Goal: Task Accomplishment & Management: Use online tool/utility

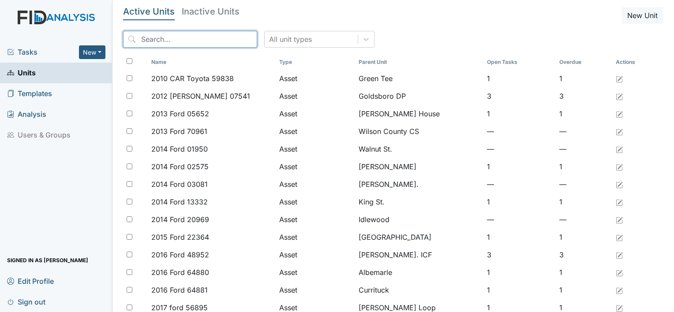
click at [202, 41] on input "search" at bounding box center [190, 39] width 134 height 17
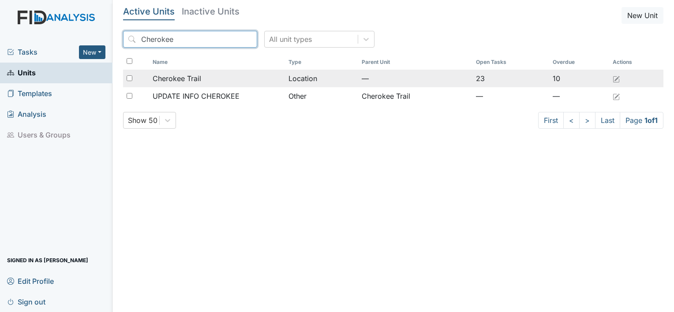
type input "Cherokee"
click at [205, 78] on div "Cherokee Trail" at bounding box center [217, 78] width 129 height 11
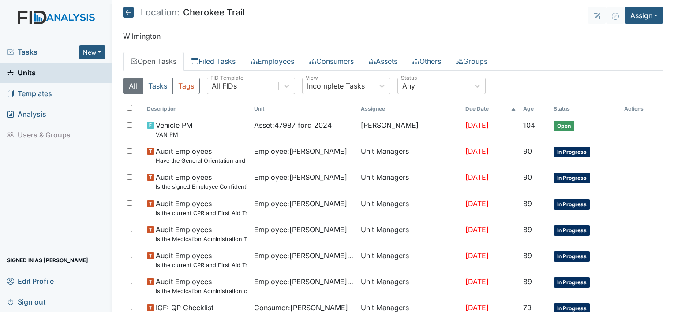
click at [72, 74] on link "Units" at bounding box center [56, 73] width 113 height 21
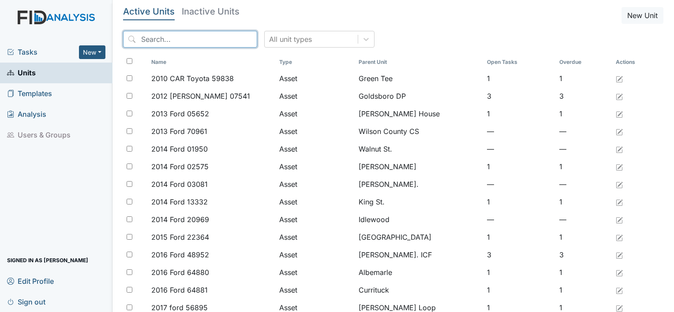
click at [156, 37] on input "search" at bounding box center [190, 39] width 134 height 17
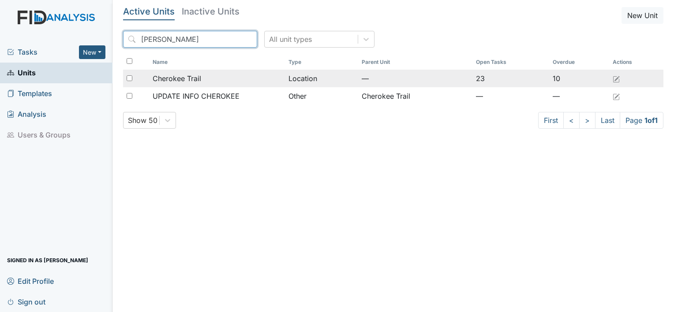
type input "[PERSON_NAME]"
click at [174, 83] on span "Cherokee Trail" at bounding box center [177, 78] width 49 height 11
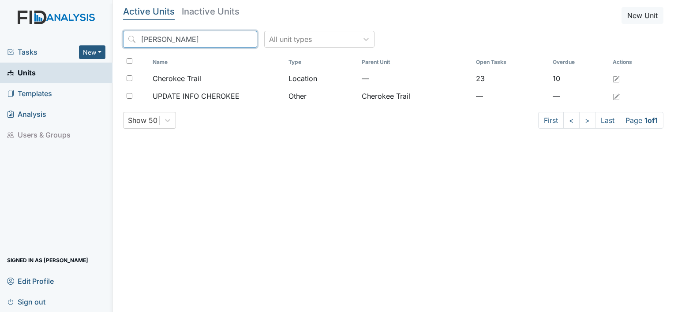
click at [170, 37] on input "[PERSON_NAME]" at bounding box center [190, 39] width 134 height 17
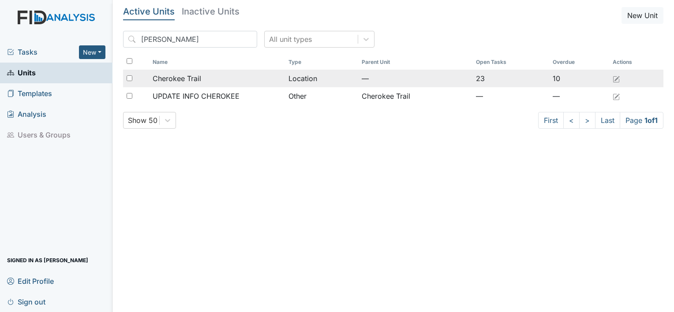
click at [166, 75] on span "Cherokee Trail" at bounding box center [177, 78] width 49 height 11
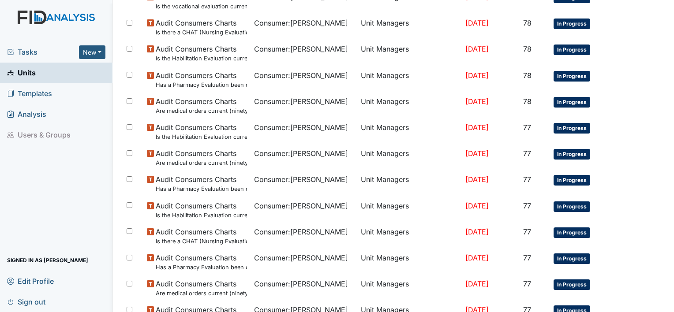
scroll to position [632, 0]
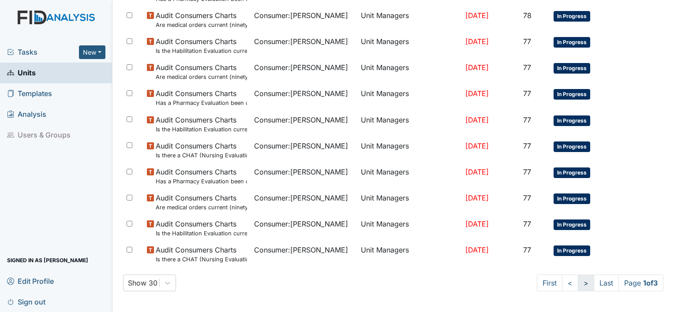
click at [578, 286] on link ">" at bounding box center [586, 283] width 16 height 17
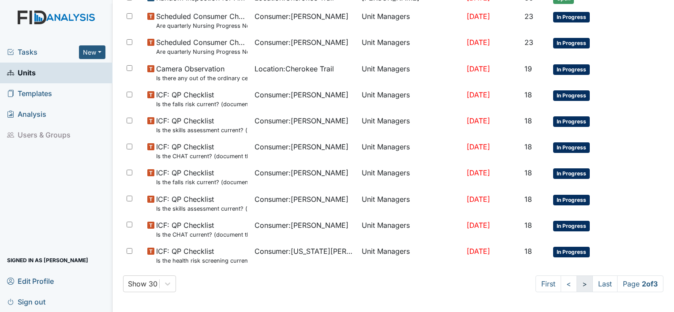
click at [577, 286] on link ">" at bounding box center [585, 284] width 16 height 17
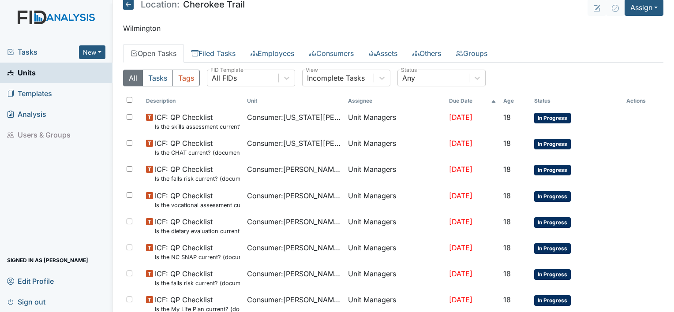
scroll to position [0, 0]
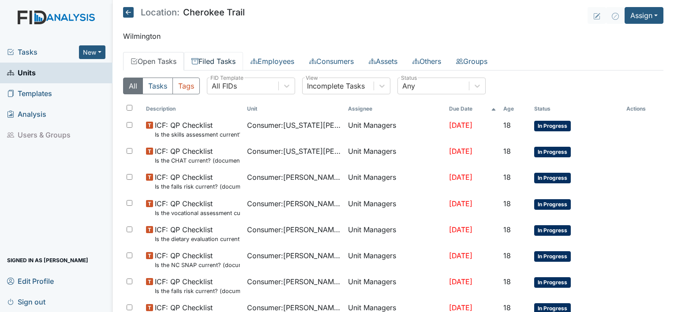
click at [222, 59] on link "Filed Tasks" at bounding box center [213, 61] width 59 height 19
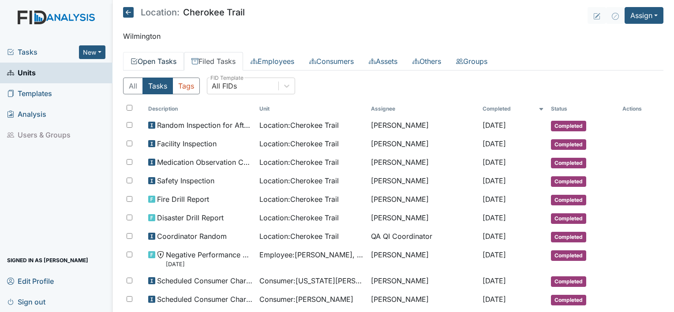
click at [163, 59] on link "Open Tasks" at bounding box center [153, 61] width 61 height 19
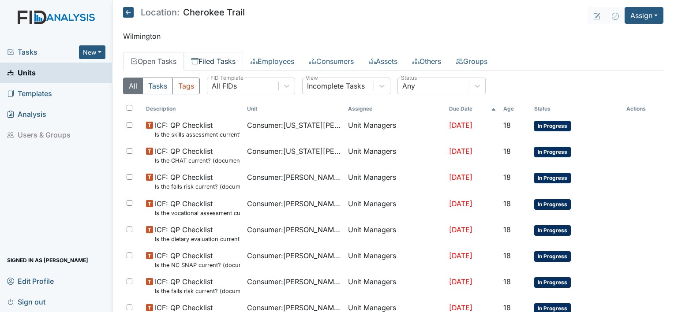
click at [216, 63] on link "Filed Tasks" at bounding box center [213, 61] width 59 height 19
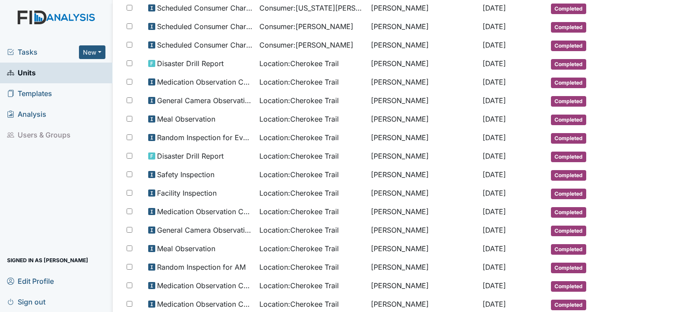
scroll to position [410, 0]
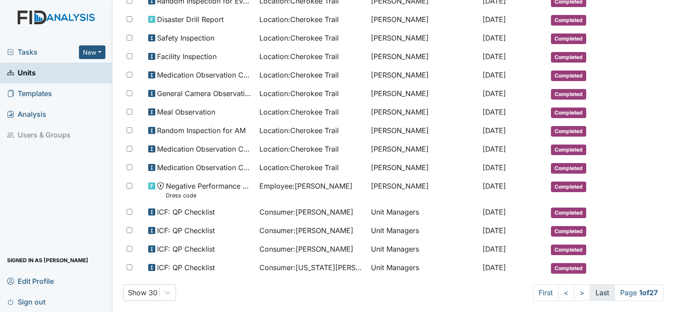
click at [590, 285] on link "Last" at bounding box center [602, 293] width 25 height 17
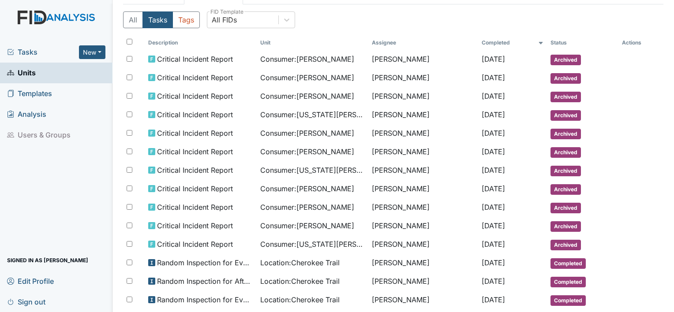
scroll to position [0, 0]
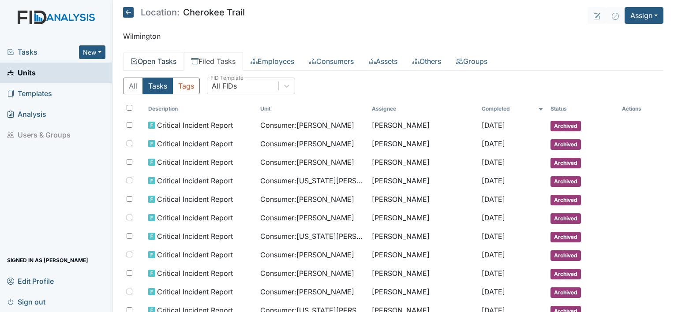
click at [178, 60] on link "Open Tasks" at bounding box center [153, 61] width 61 height 19
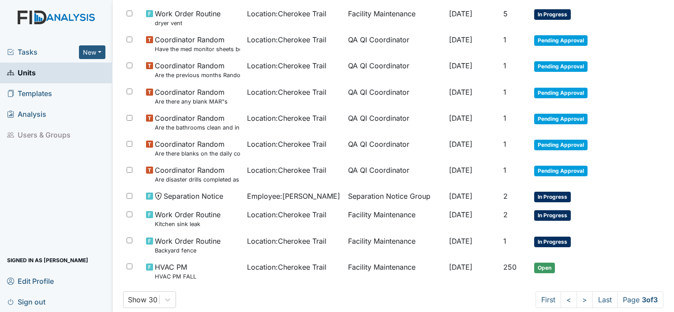
scroll to position [546, 0]
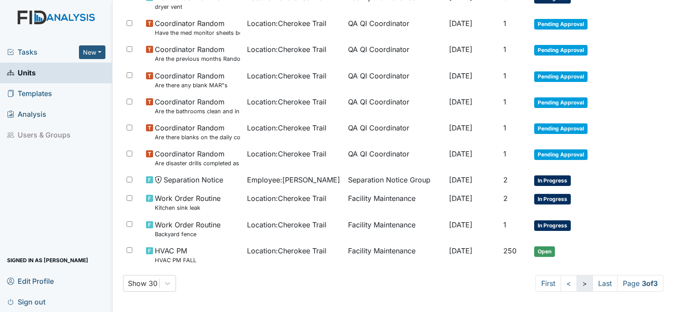
click at [577, 284] on link ">" at bounding box center [585, 283] width 16 height 17
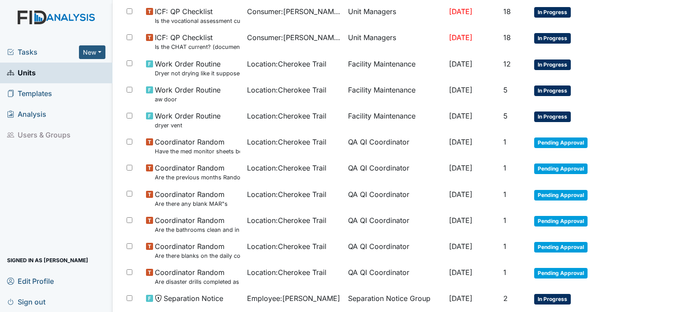
scroll to position [387, 0]
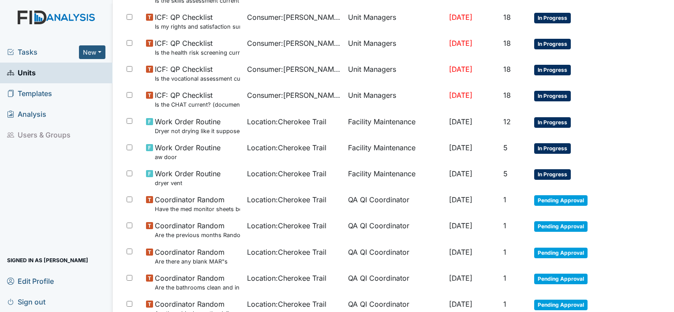
click at [575, 285] on td "Pending Approval" at bounding box center [577, 283] width 92 height 26
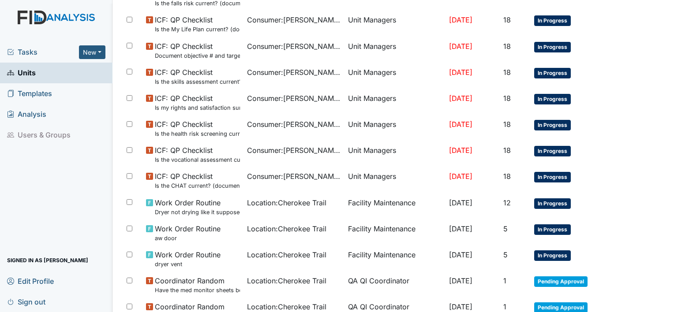
scroll to position [281, 0]
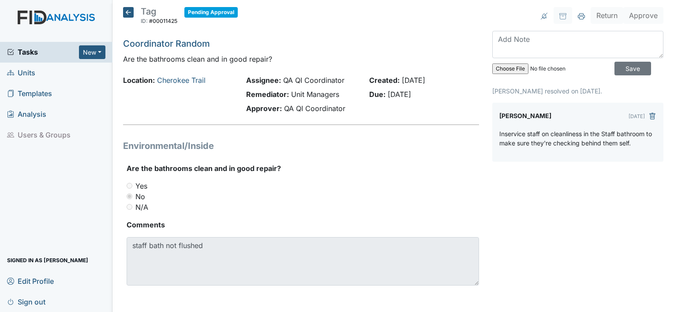
click at [575, 285] on div "Return Approve Archive Task × Are you sure you want to archive this task? It wi…" at bounding box center [578, 157] width 184 height 300
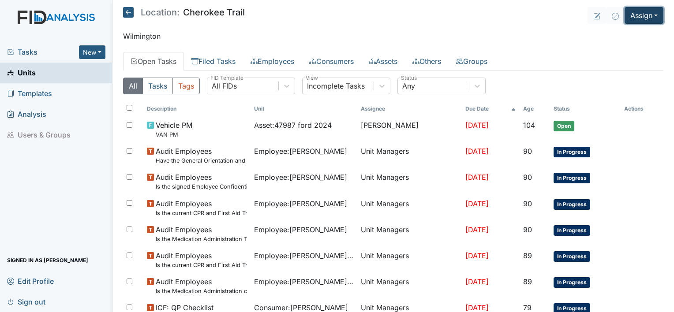
click at [647, 21] on button "Assign" at bounding box center [644, 15] width 39 height 17
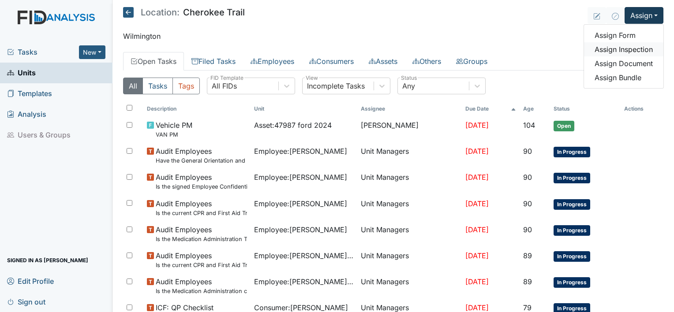
click at [636, 51] on link "Assign Inspection" at bounding box center [623, 49] width 79 height 14
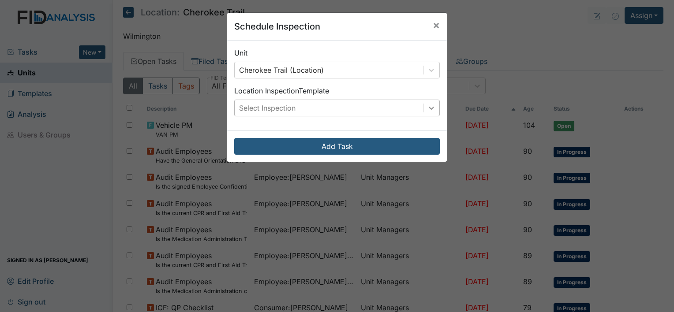
click at [432, 109] on icon at bounding box center [431, 108] width 9 height 9
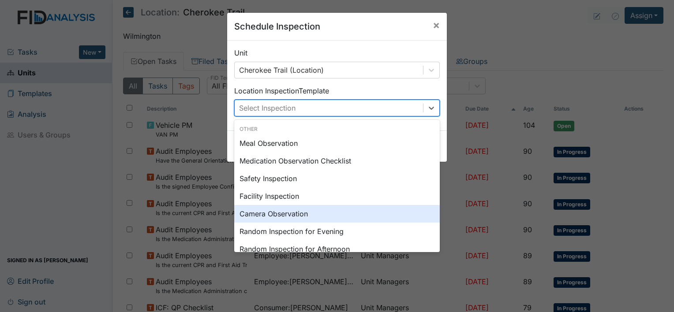
click at [309, 220] on div "Camera Observation" at bounding box center [337, 214] width 206 height 18
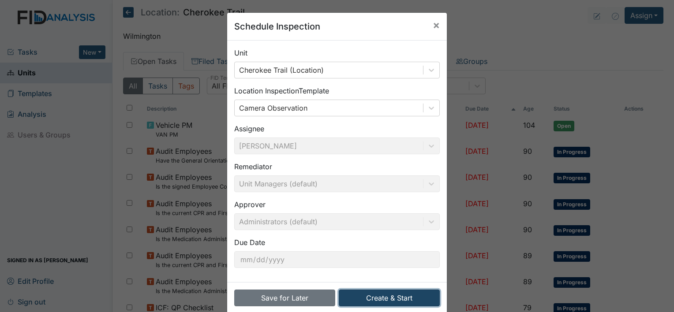
click at [361, 301] on button "Create & Start" at bounding box center [389, 298] width 101 height 17
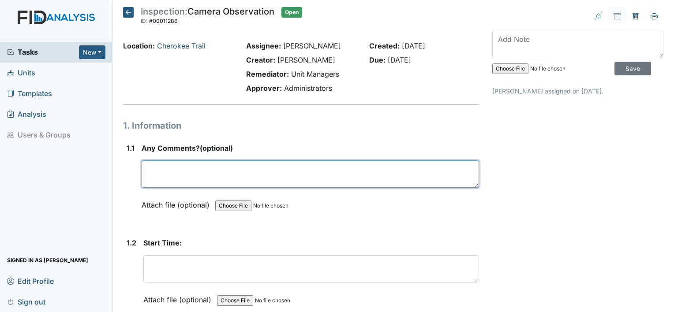
click at [238, 169] on textarea at bounding box center [311, 174] width 338 height 27
type textarea "n"
type textarea "No comments"
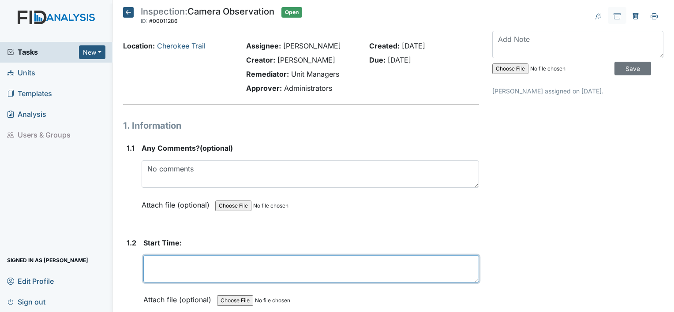
click at [162, 265] on textarea at bounding box center [311, 269] width 336 height 27
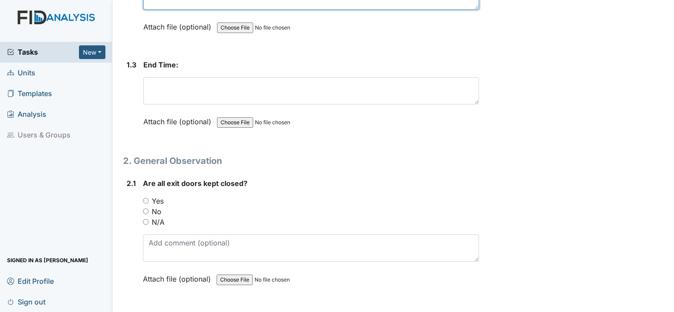
type textarea "10:30am"
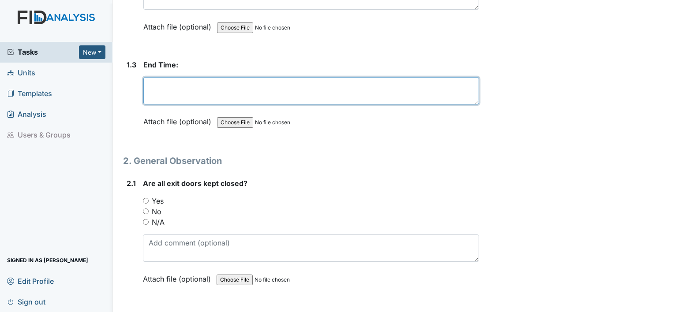
click at [254, 85] on textarea at bounding box center [311, 90] width 336 height 27
type textarea "11:00am"
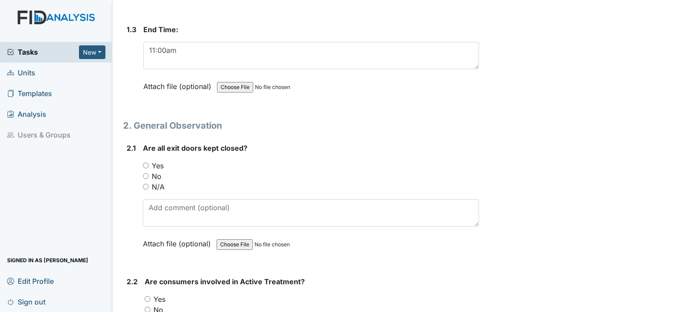
scroll to position [326, 0]
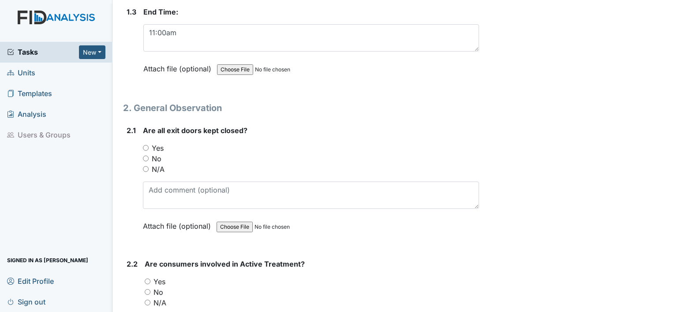
click at [143, 145] on input "Yes" at bounding box center [146, 148] width 6 height 6
radio input "true"
drag, startPoint x: 147, startPoint y: 279, endPoint x: 357, endPoint y: 139, distance: 252.3
click at [357, 139] on div "Are all exit doors kept closed? You must select one of the below options. Yes N…" at bounding box center [311, 181] width 336 height 113
click at [146, 279] on input "Yes" at bounding box center [148, 282] width 6 height 6
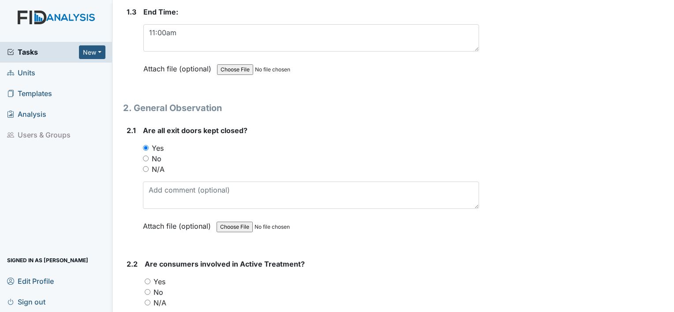
radio input "true"
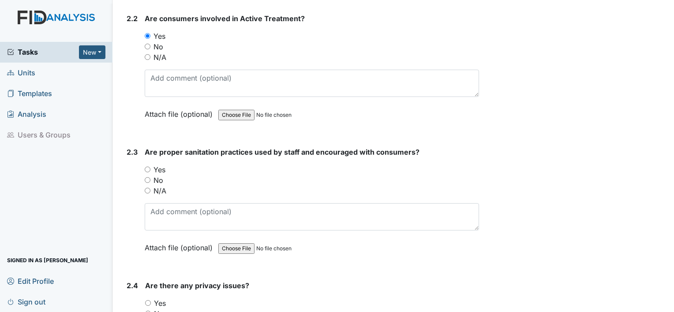
scroll to position [573, 0]
click at [148, 165] on input "Yes" at bounding box center [148, 168] width 6 height 6
radio input "true"
drag, startPoint x: 132, startPoint y: 255, endPoint x: 123, endPoint y: 196, distance: 59.8
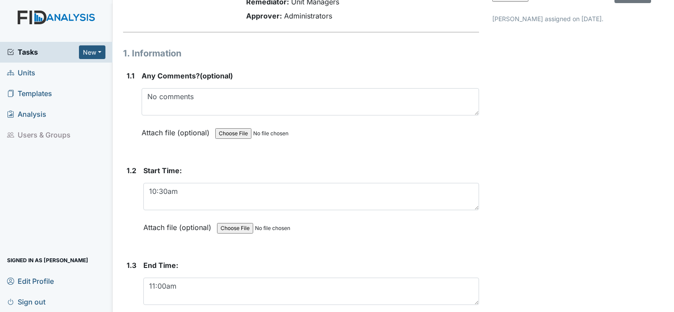
scroll to position [0, 0]
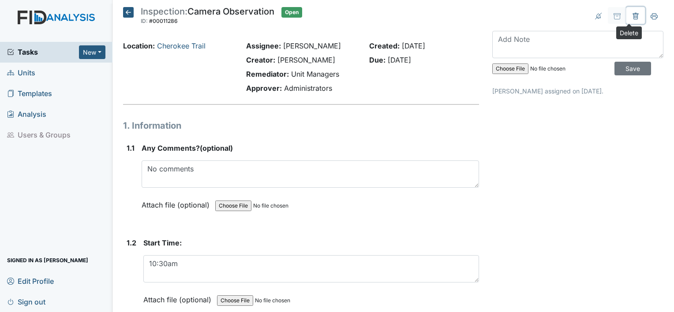
click at [632, 15] on icon at bounding box center [635, 16] width 7 height 7
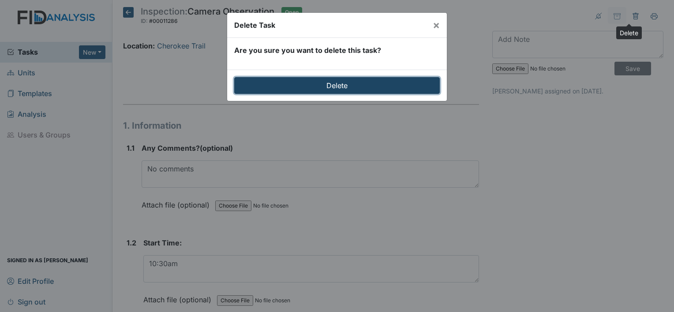
click at [342, 90] on input "Delete" at bounding box center [337, 85] width 206 height 17
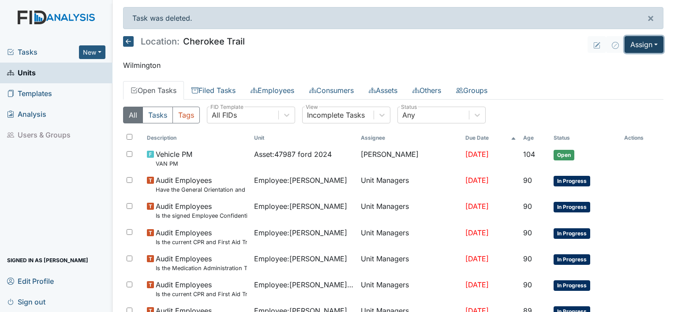
drag, startPoint x: 648, startPoint y: 42, endPoint x: 623, endPoint y: 41, distance: 25.2
click at [625, 41] on button "Assign" at bounding box center [644, 44] width 39 height 17
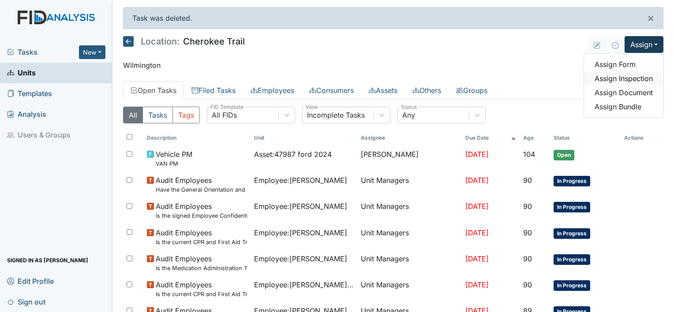
click at [619, 77] on link "Assign Inspection" at bounding box center [623, 78] width 79 height 14
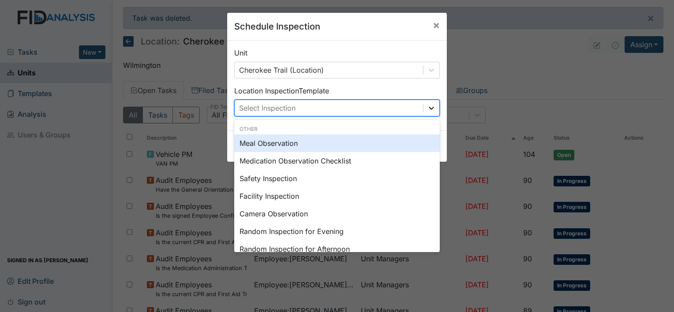
click at [432, 106] on div at bounding box center [432, 108] width 16 height 16
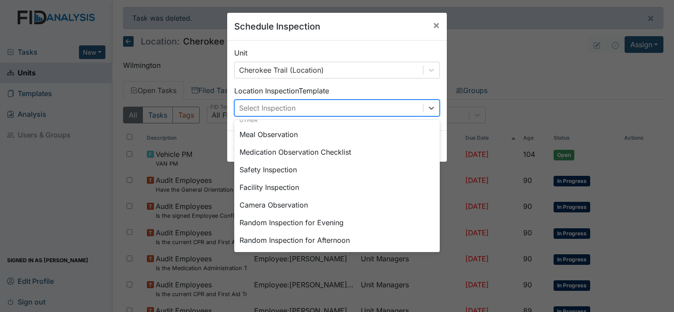
scroll to position [152, 0]
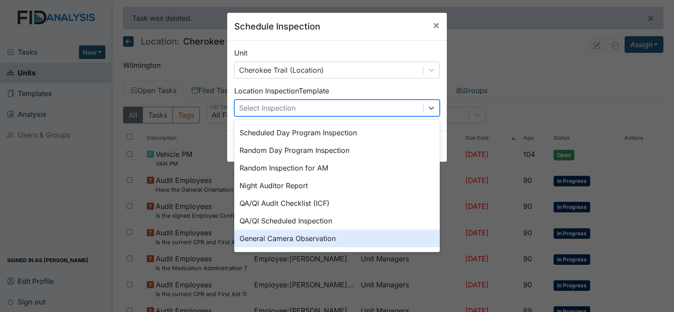
click at [305, 241] on div "General Camera Observation" at bounding box center [337, 239] width 206 height 18
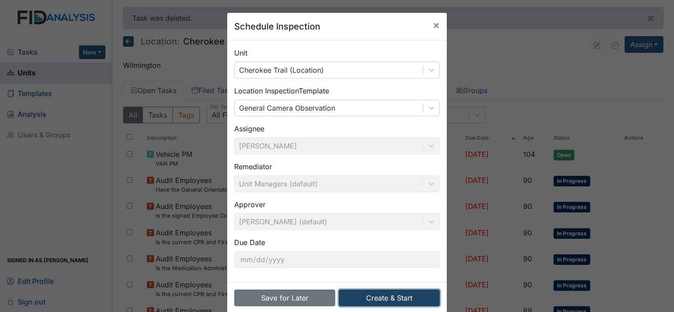
click at [382, 296] on button "Create & Start" at bounding box center [389, 298] width 101 height 17
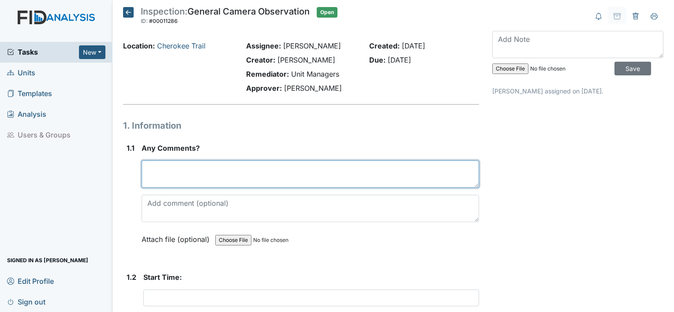
click at [257, 173] on textarea at bounding box center [311, 174] width 338 height 27
type textarea "No comments"
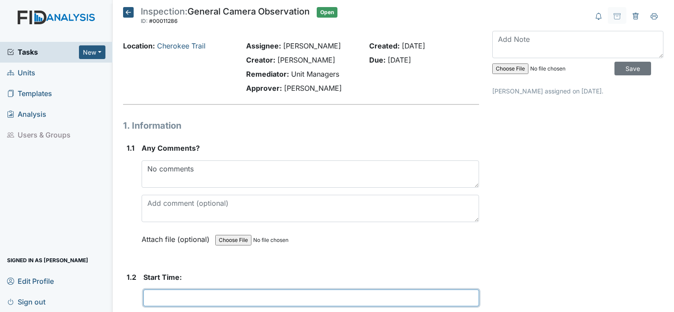
click at [199, 298] on input "text" at bounding box center [311, 298] width 336 height 17
type input "10:30am"
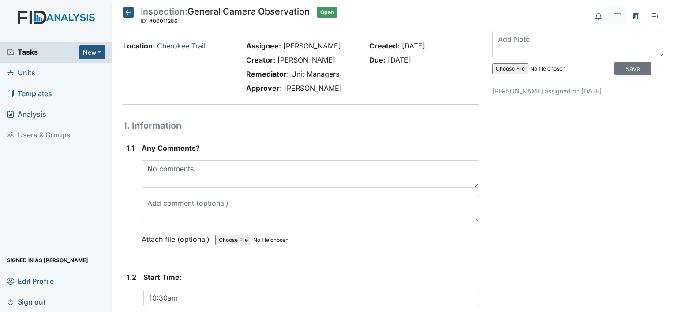
click at [122, 263] on div "Inspection: General Camera Observation ID: #00011286 Open Autosaving... Locatio…" at bounding box center [301, 315] width 369 height 616
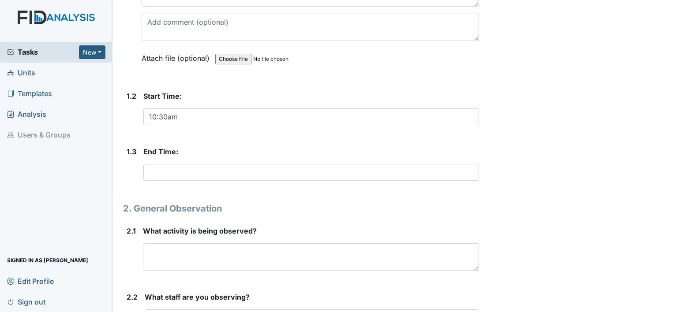
scroll to position [194, 0]
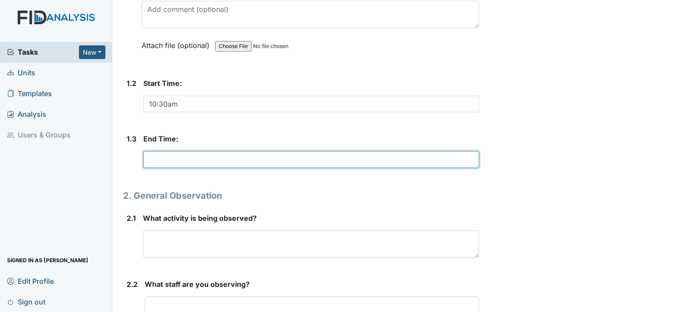
click at [165, 158] on input "text" at bounding box center [311, 159] width 336 height 17
type input "11:00am"
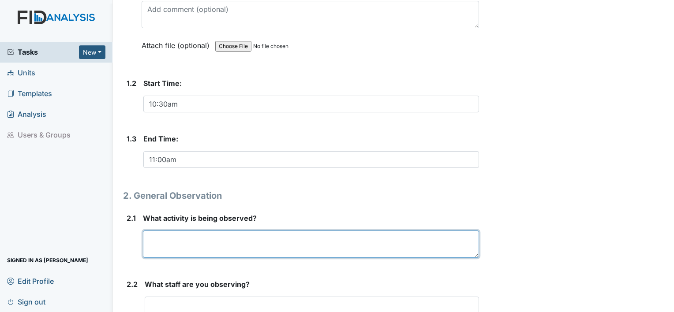
click at [167, 239] on textarea at bounding box center [311, 244] width 336 height 27
type textarea "Breakfast activated treatment"
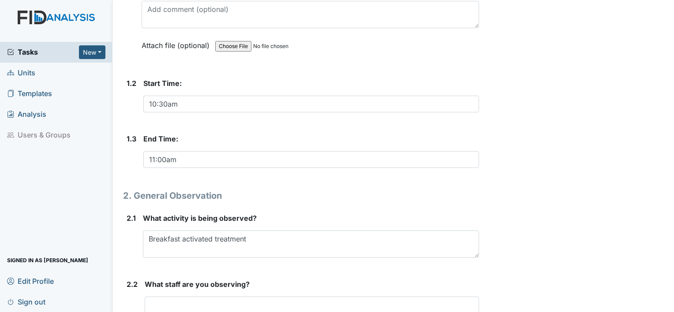
click at [184, 276] on div "1. Information 1.1 Any Comments? No comments This field is required. Attach fil…" at bounding box center [301, 177] width 356 height 504
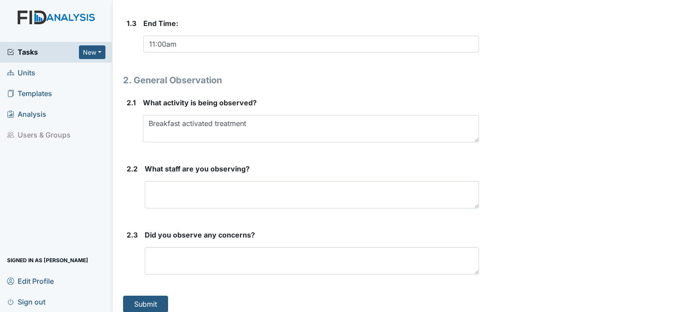
scroll to position [316, 0]
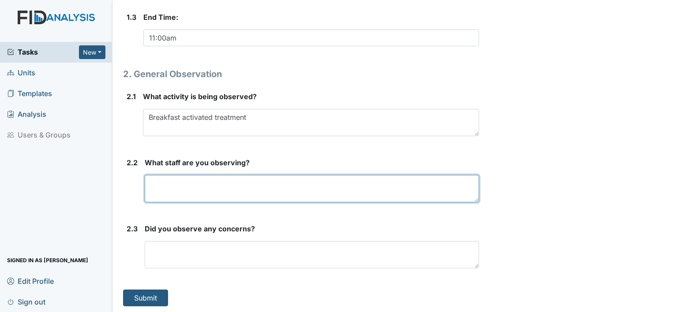
click at [168, 191] on textarea at bounding box center [312, 188] width 335 height 27
type textarea "TM DJ GINA"
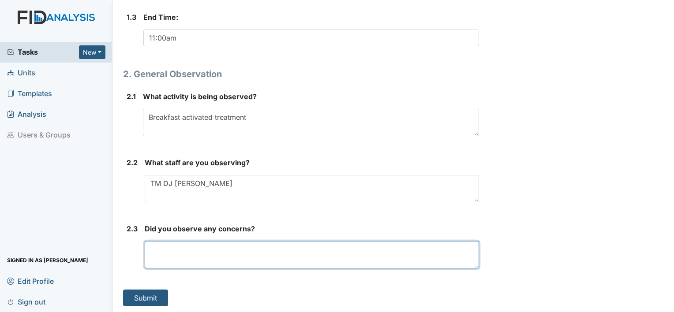
click at [182, 248] on textarea at bounding box center [312, 254] width 335 height 27
type textarea "No concerns"
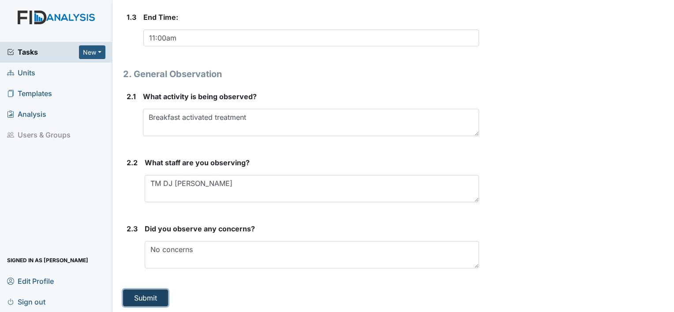
click at [151, 296] on button "Submit" at bounding box center [145, 298] width 45 height 17
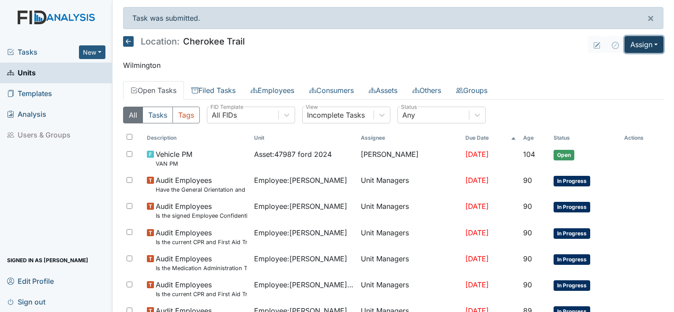
drag, startPoint x: 640, startPoint y: 50, endPoint x: 618, endPoint y: 47, distance: 22.3
drag, startPoint x: 618, startPoint y: 47, endPoint x: 560, endPoint y: 35, distance: 59.4
click at [560, 35] on main "Task was submitted. × Location: Cherokee Trail Assign Assign Form Assign Inspec…" at bounding box center [394, 156] width 562 height 312
click at [642, 48] on button "Assign" at bounding box center [644, 44] width 39 height 17
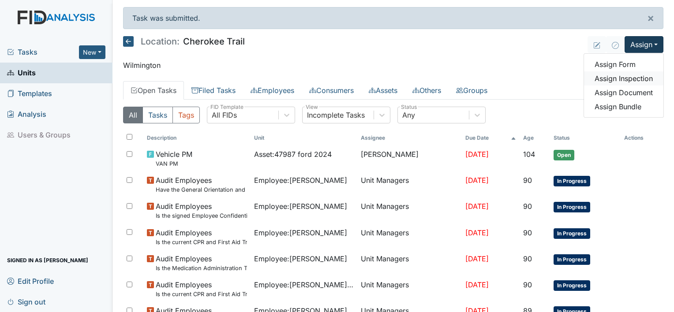
click at [634, 83] on link "Assign Inspection" at bounding box center [623, 78] width 79 height 14
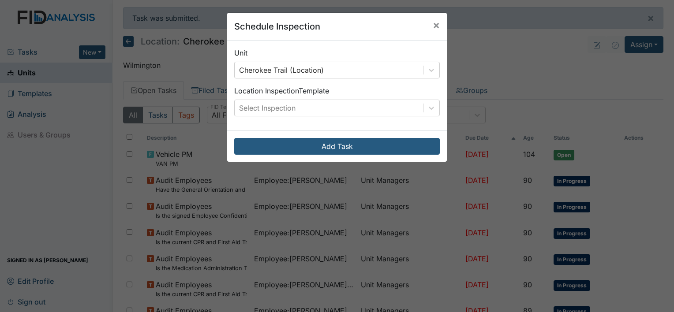
drag, startPoint x: 431, startPoint y: 25, endPoint x: 453, endPoint y: 5, distance: 30.0
click at [453, 5] on div "Schedule Inspection × Unit Cherokee Trail (Location) Location Inspection Templa…" at bounding box center [337, 156] width 674 height 312
click at [433, 19] on span "×" at bounding box center [436, 25] width 7 height 13
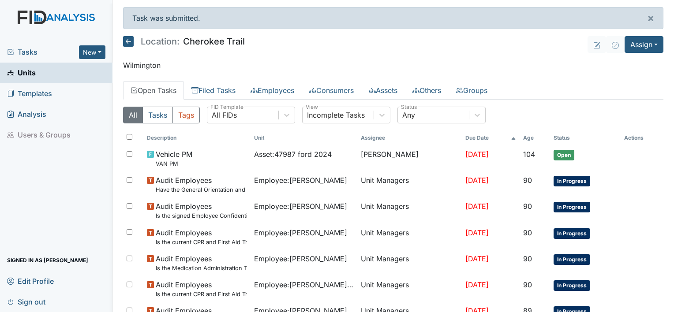
drag, startPoint x: 646, startPoint y: 41, endPoint x: 612, endPoint y: 34, distance: 34.7
click at [612, 34] on main "Task was submitted. × Location: Cherokee Trail Assign Assign Form Assign Inspec…" at bounding box center [394, 156] width 562 height 312
click at [628, 44] on button "Assign" at bounding box center [644, 44] width 39 height 17
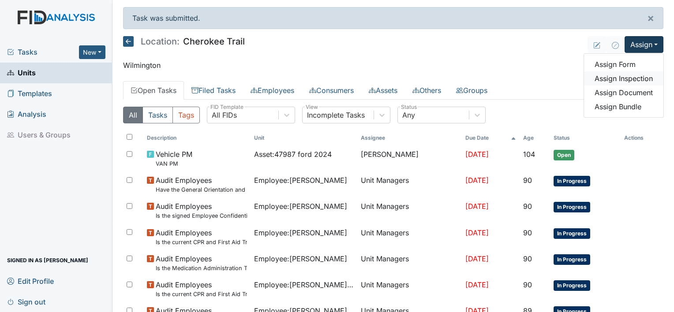
click at [621, 78] on link "Assign Inspection" at bounding box center [623, 78] width 79 height 14
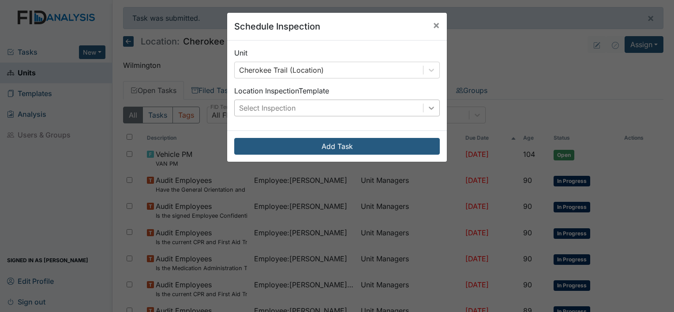
click at [427, 111] on icon at bounding box center [431, 108] width 9 height 9
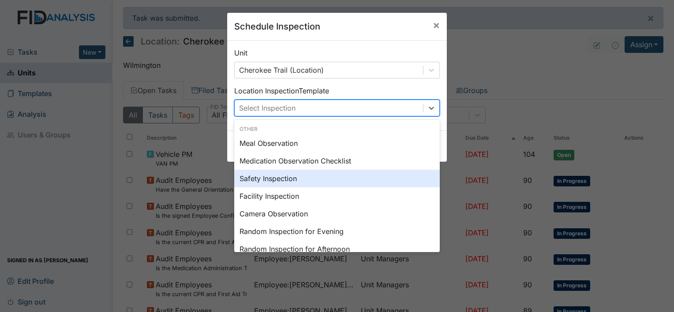
click at [293, 176] on div "Safety Inspection" at bounding box center [337, 179] width 206 height 18
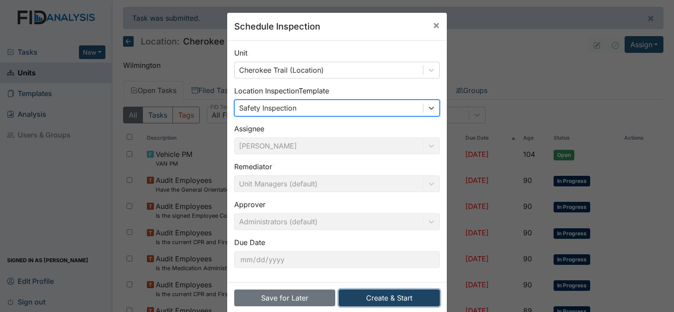
click at [374, 298] on button "Create & Start" at bounding box center [389, 298] width 101 height 17
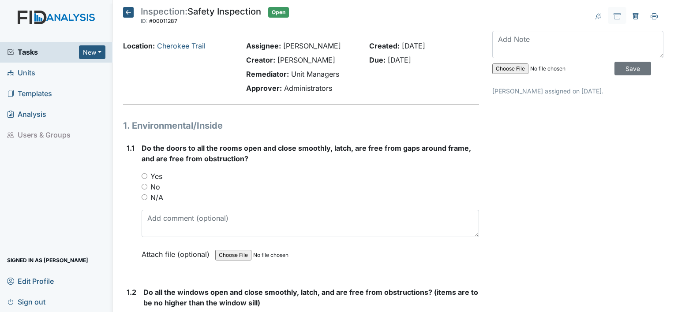
click at [143, 177] on input "Yes" at bounding box center [145, 176] width 6 height 6
radio input "true"
click at [123, 226] on div "1.1 Do the doors to all the rooms open and close smoothly, latch, are free from…" at bounding box center [301, 208] width 356 height 130
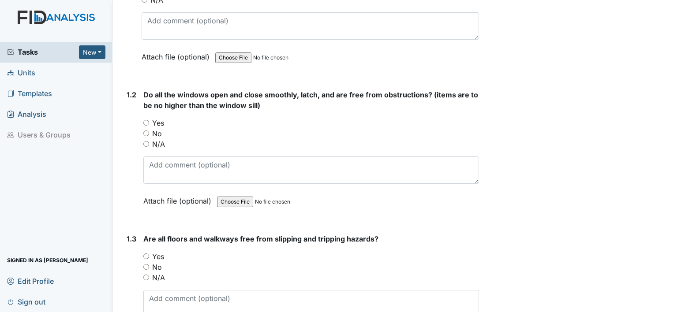
scroll to position [212, 0]
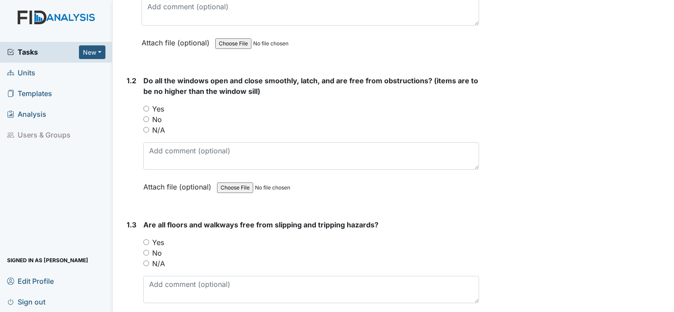
click at [143, 106] on input "Yes" at bounding box center [146, 109] width 6 height 6
radio input "true"
click at [147, 241] on input "Yes" at bounding box center [146, 243] width 6 height 6
radio input "true"
click at [136, 266] on div "1.3" at bounding box center [132, 280] width 10 height 120
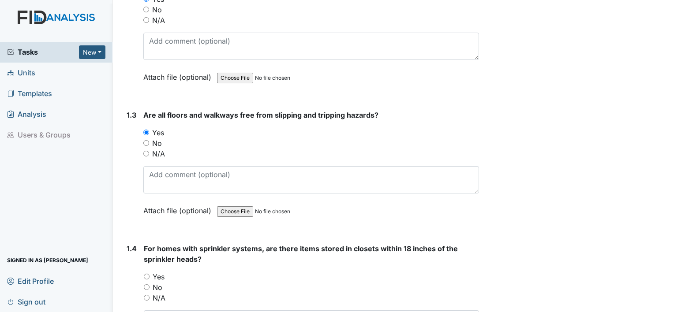
scroll to position [353, 0]
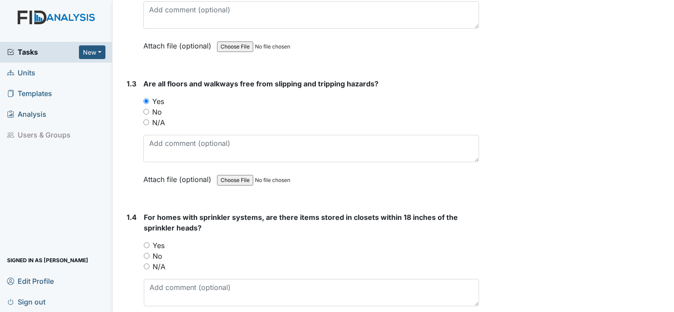
click at [147, 245] on input "Yes" at bounding box center [147, 246] width 6 height 6
radio input "true"
click at [130, 267] on div "1.4" at bounding box center [132, 277] width 10 height 130
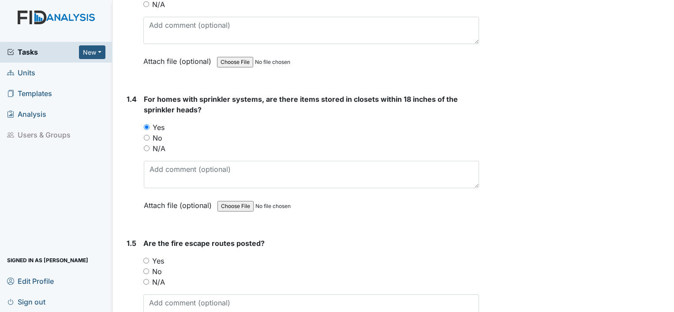
scroll to position [512, 0]
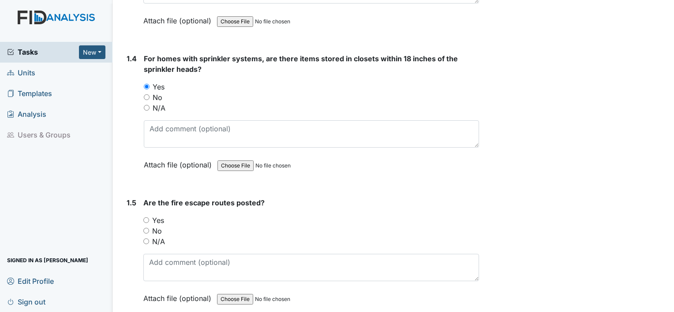
click at [145, 218] on input "Yes" at bounding box center [146, 221] width 6 height 6
radio input "true"
click at [130, 245] on div "1.5" at bounding box center [132, 258] width 10 height 120
click at [127, 282] on div "1.5" at bounding box center [132, 258] width 10 height 120
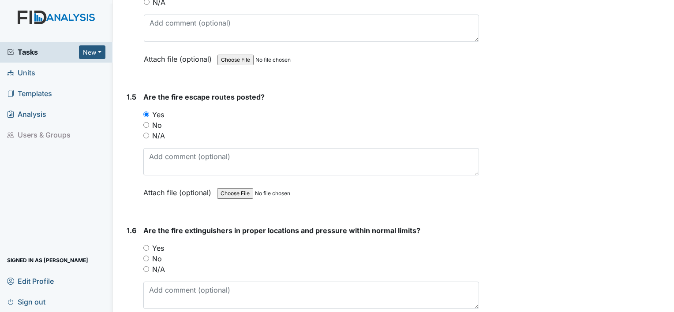
scroll to position [635, 0]
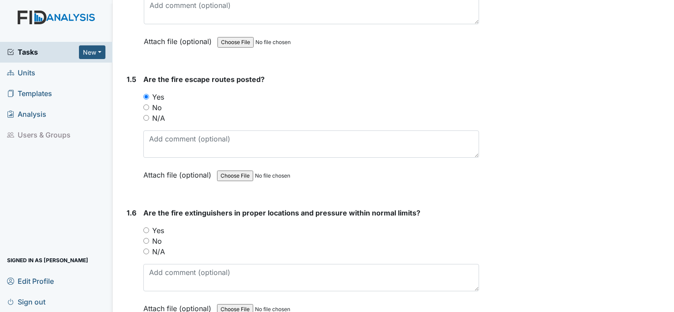
click at [146, 229] on input "Yes" at bounding box center [146, 231] width 6 height 6
radio input "true"
click at [123, 268] on div "1.6 Are the fire extinguishers in proper locations and pressure within normal l…" at bounding box center [301, 268] width 356 height 120
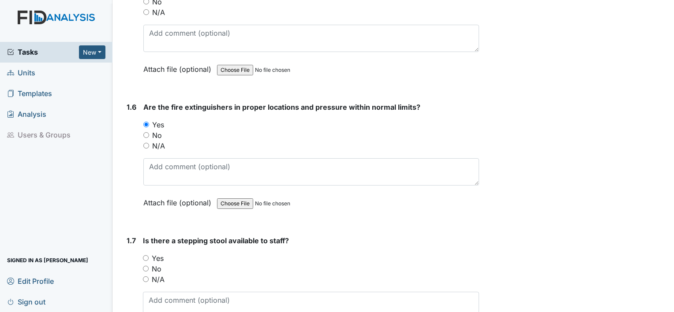
scroll to position [759, 0]
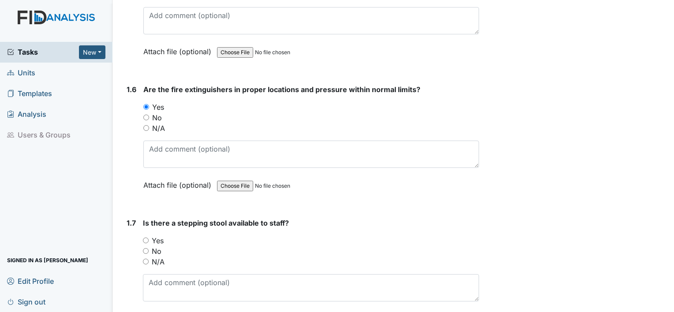
click at [147, 238] on input "Yes" at bounding box center [146, 241] width 6 height 6
radio input "true"
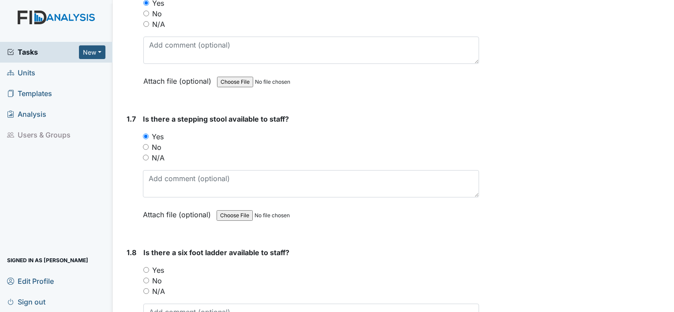
scroll to position [865, 0]
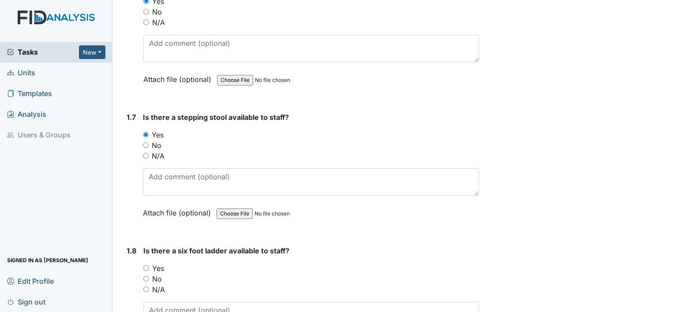
click at [147, 266] on input "Yes" at bounding box center [146, 269] width 6 height 6
radio input "true"
click at [130, 273] on div "1.8" at bounding box center [132, 306] width 10 height 120
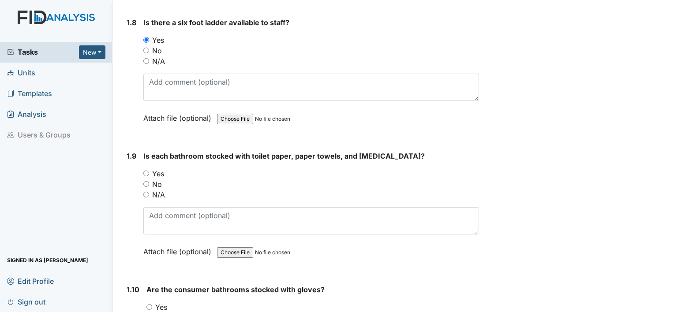
scroll to position [1094, 0]
click at [148, 171] on input "Yes" at bounding box center [146, 173] width 6 height 6
radio input "true"
click at [132, 250] on div "1.9" at bounding box center [132, 210] width 10 height 120
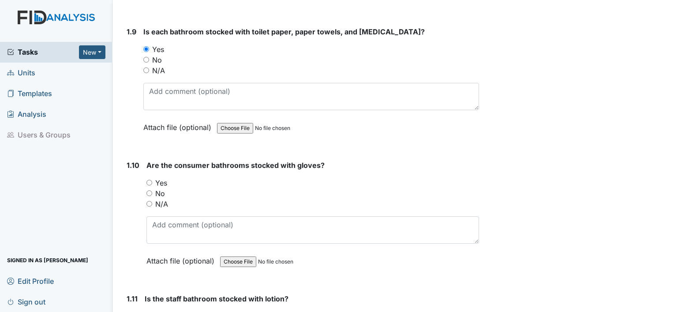
scroll to position [1236, 0]
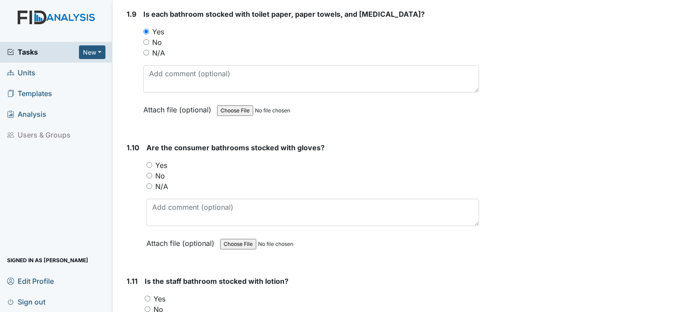
click at [151, 163] on input "Yes" at bounding box center [150, 165] width 6 height 6
radio input "true"
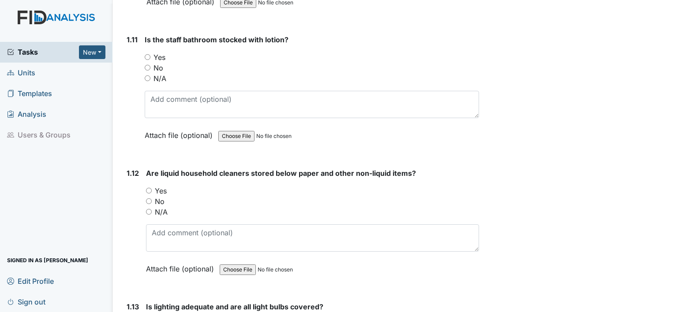
scroll to position [1483, 0]
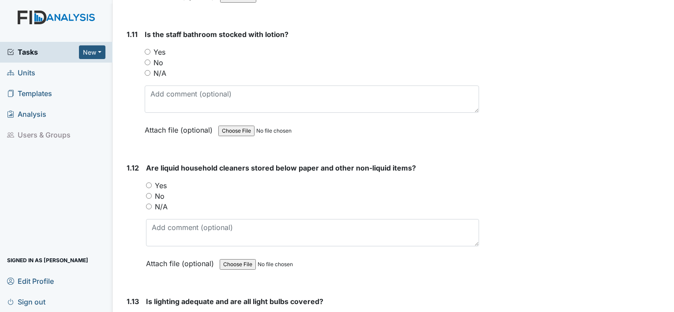
click at [147, 49] on input "Yes" at bounding box center [148, 52] width 6 height 6
radio input "true"
click at [147, 183] on input "Yes" at bounding box center [149, 186] width 6 height 6
radio input "true"
click at [136, 265] on div "1.12" at bounding box center [133, 223] width 12 height 120
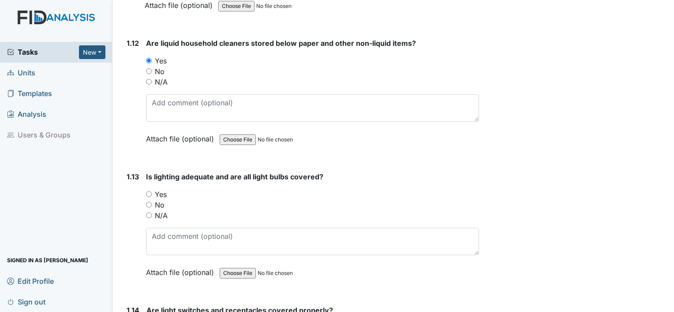
scroll to position [1642, 0]
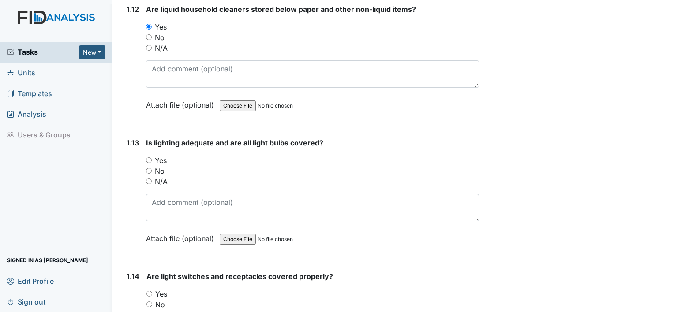
click at [154, 177] on div "N/A" at bounding box center [312, 182] width 333 height 11
click at [154, 171] on div "You must select one of the below options. Yes No N/A" at bounding box center [312, 171] width 333 height 32
click at [141, 164] on div "1.13 Is lighting adequate and are all light bulbs covered? You must select one …" at bounding box center [301, 198] width 356 height 120
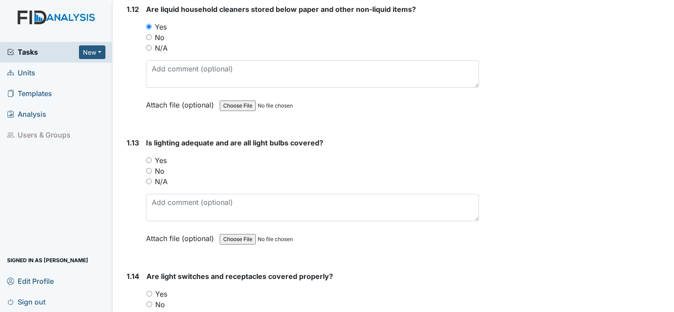
click at [151, 158] on input "Yes" at bounding box center [149, 161] width 6 height 6
radio input "true"
click at [148, 291] on input "Yes" at bounding box center [150, 294] width 6 height 6
radio input "true"
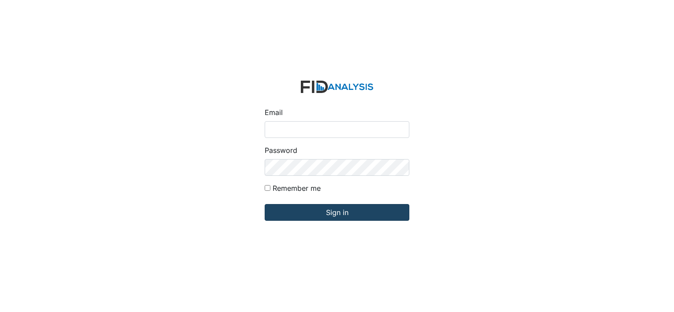
type input "[PERSON_NAME][EMAIL_ADDRESS][DOMAIN_NAME]"
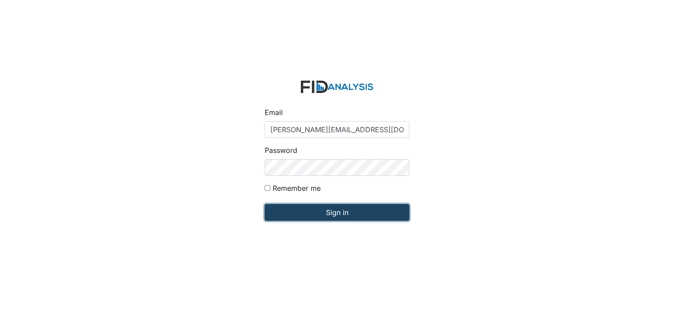
click at [337, 211] on input "Sign in" at bounding box center [337, 212] width 145 height 17
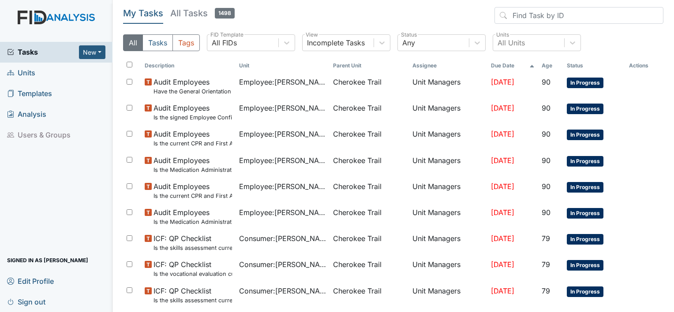
click at [642, 56] on div "All Tasks Tags All FIDs FID Template Incomplete Tasks View Any Status All Units…" at bounding box center [393, 46] width 541 height 24
